Goal: Information Seeking & Learning: Learn about a topic

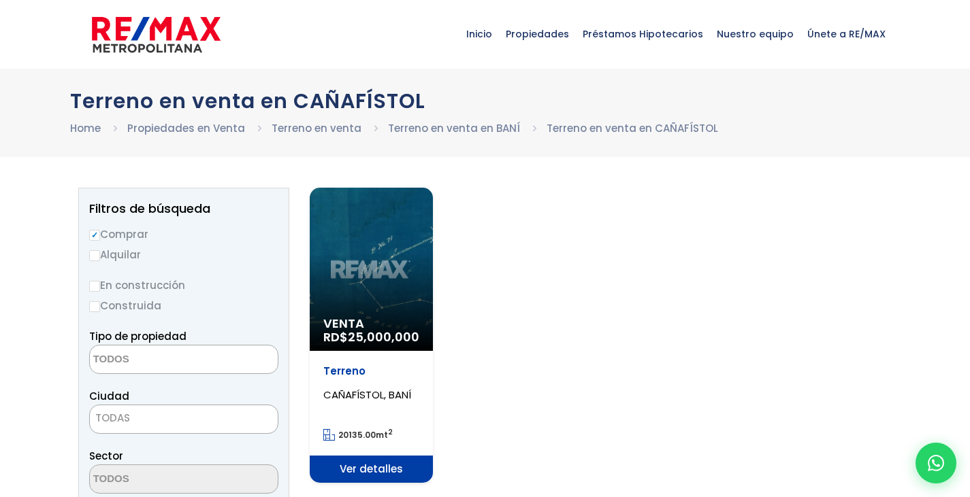
select select
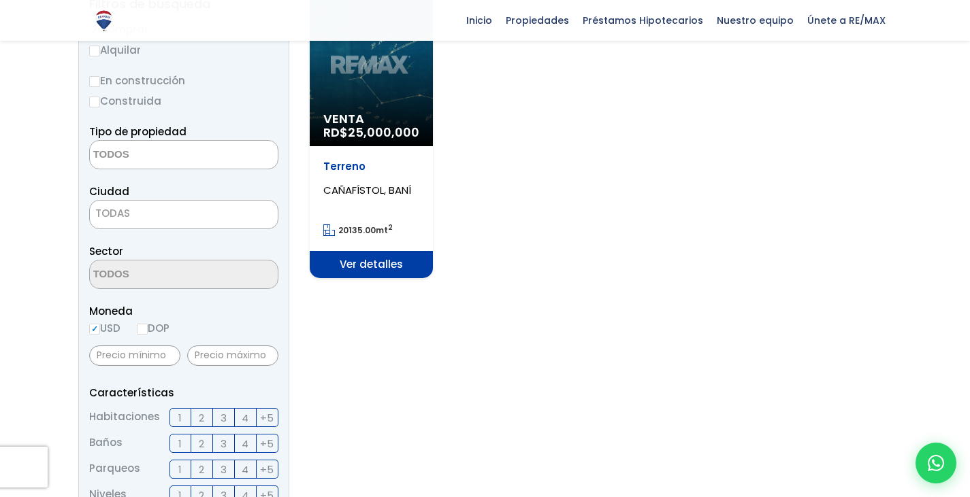
scroll to position [68, 0]
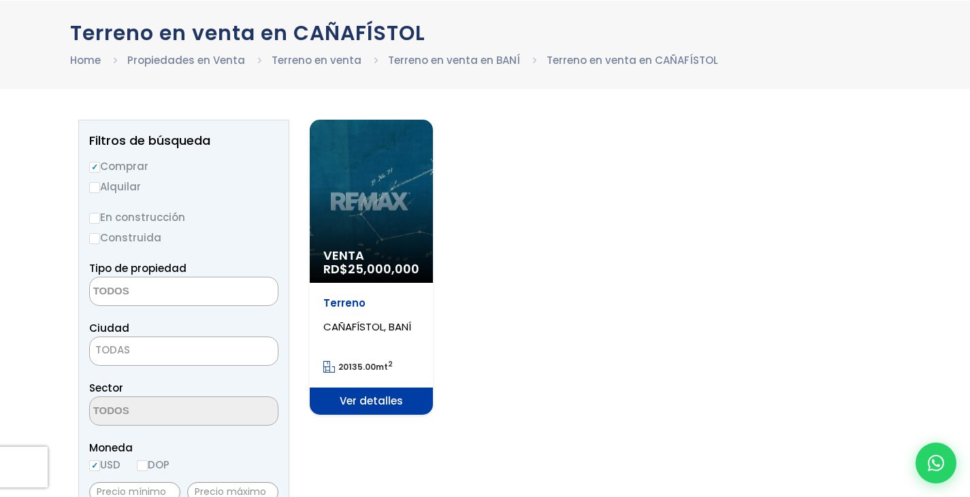
click at [383, 393] on span "Ver detalles" at bounding box center [371, 401] width 123 height 27
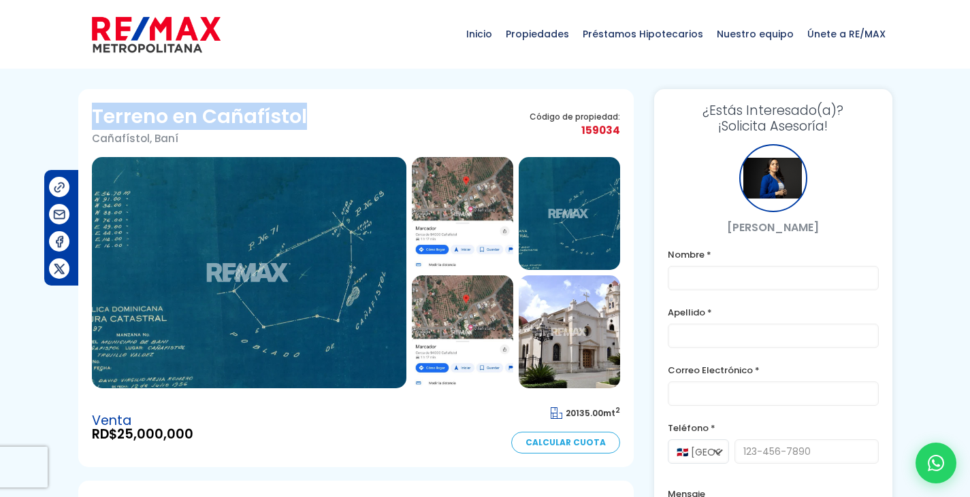
drag, startPoint x: 95, startPoint y: 113, endPoint x: 341, endPoint y: 125, distance: 246.6
click at [341, 125] on div "Terreno en Cañafístol Cañafístol, Baní Código de propiedad: 159034" at bounding box center [356, 130] width 528 height 54
copy h1 "Terreno en Cañafístol"
click at [473, 184] on img at bounding box center [462, 213] width 101 height 113
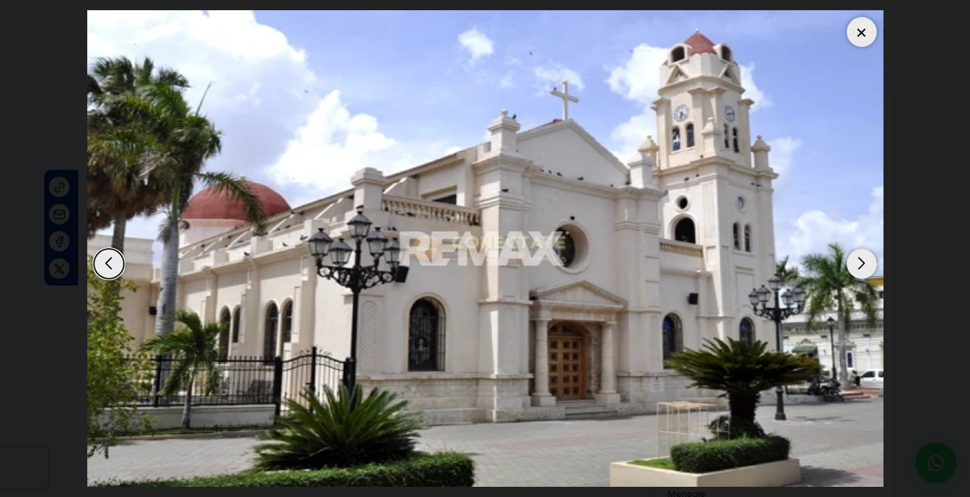
click at [862, 28] on div at bounding box center [862, 32] width 30 height 30
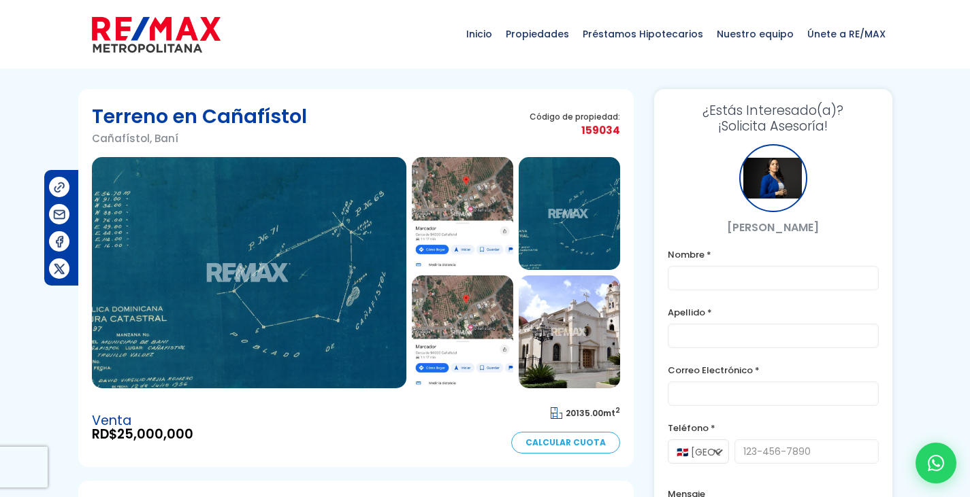
scroll to position [68, 0]
